Goal: Task Accomplishment & Management: Manage account settings

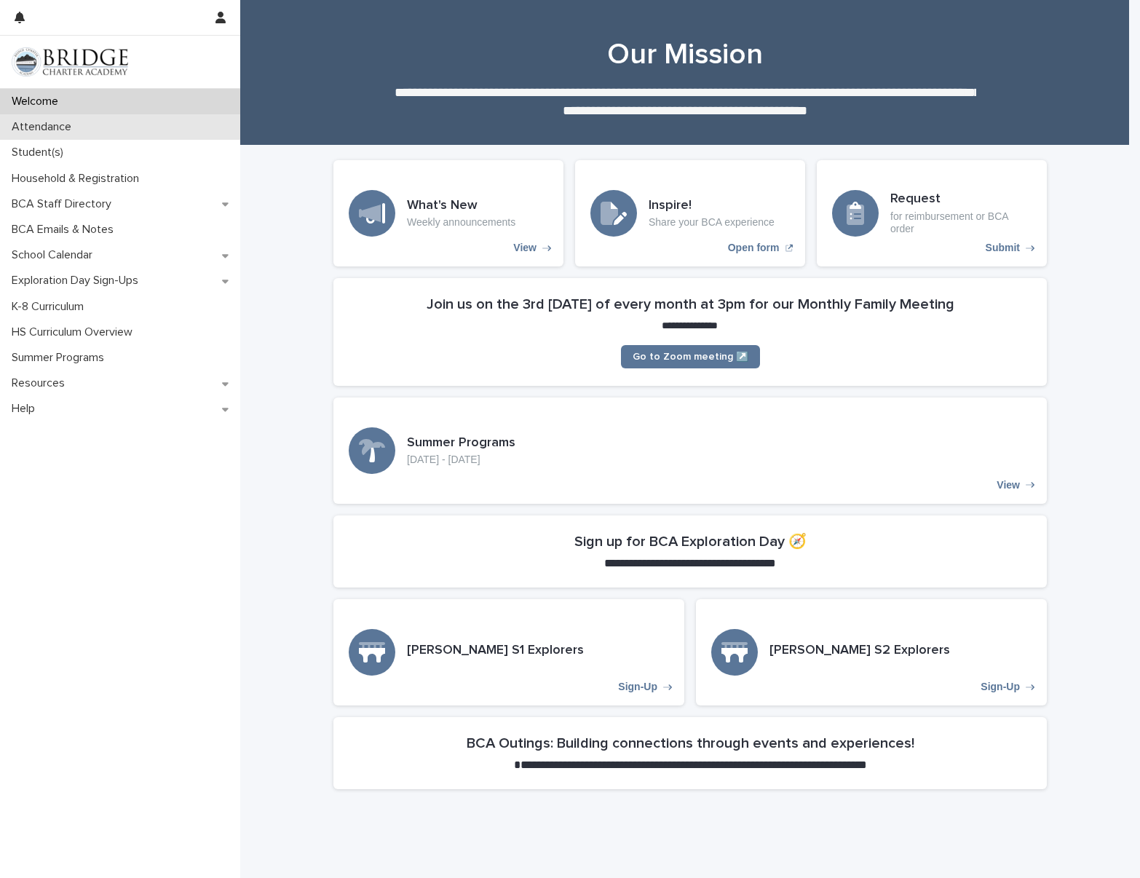
click at [77, 132] on p "Attendance" at bounding box center [44, 127] width 77 height 14
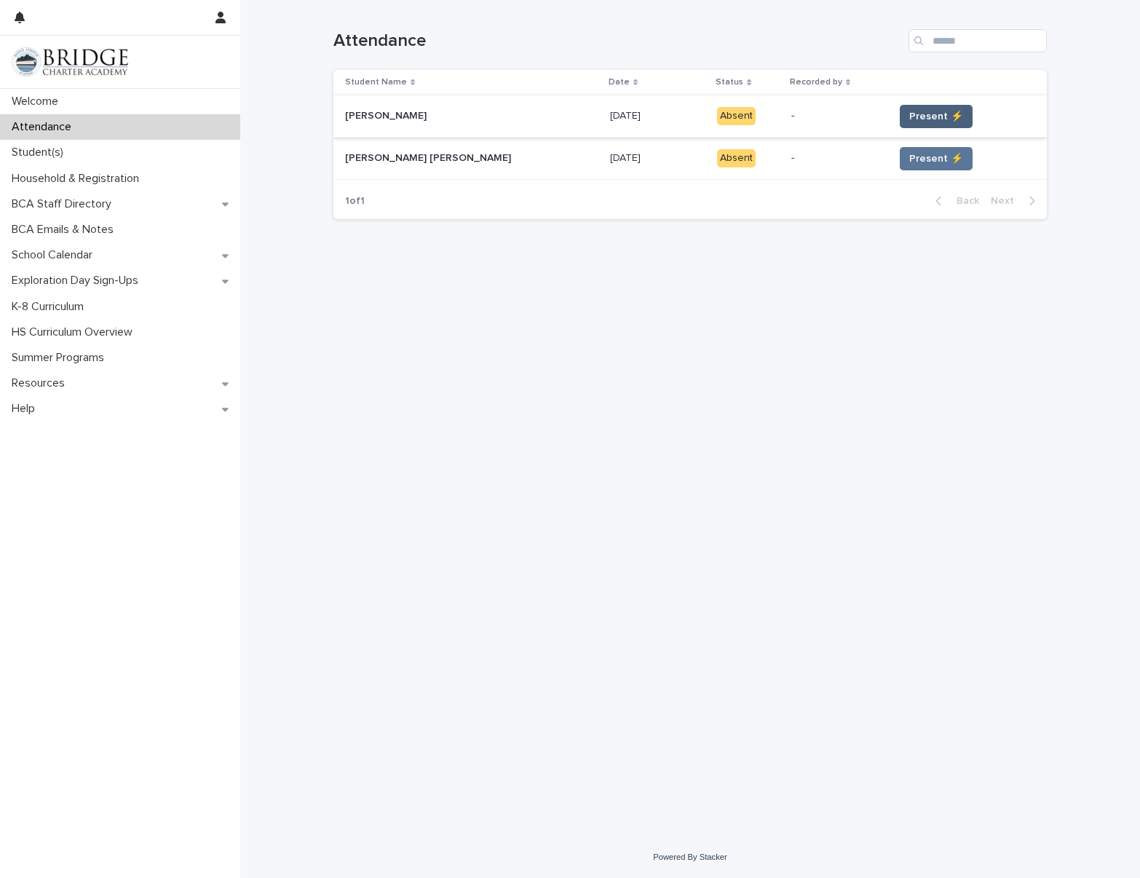
click at [909, 115] on span "Present ⚡" at bounding box center [936, 116] width 54 height 15
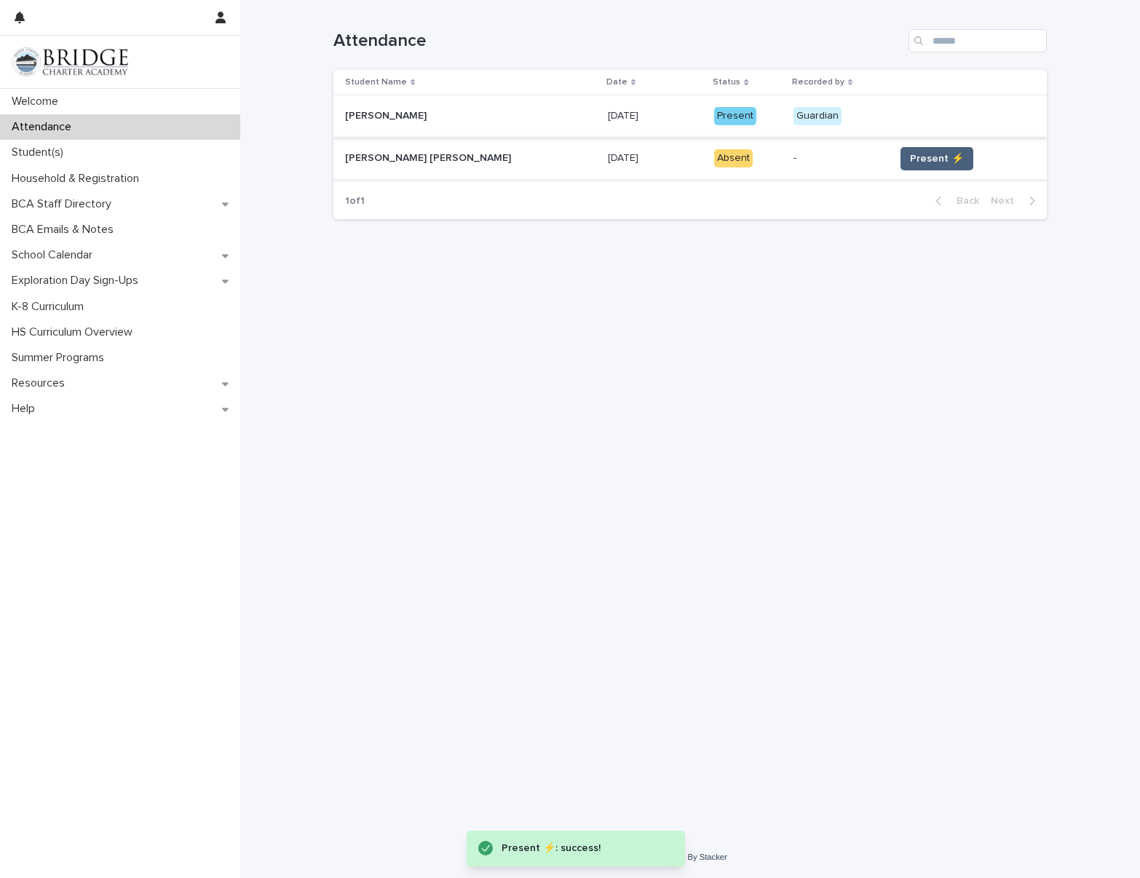
click at [911, 158] on span "Present ⚡" at bounding box center [937, 158] width 54 height 15
